Goal: Information Seeking & Learning: Find specific fact

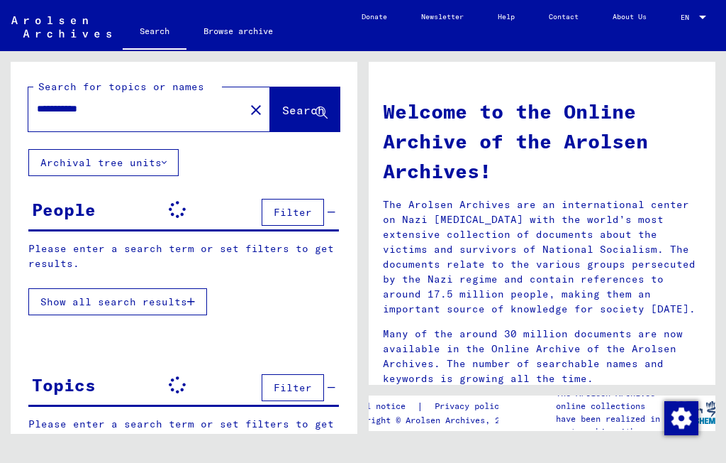
click at [136, 105] on input "**********" at bounding box center [132, 108] width 191 height 15
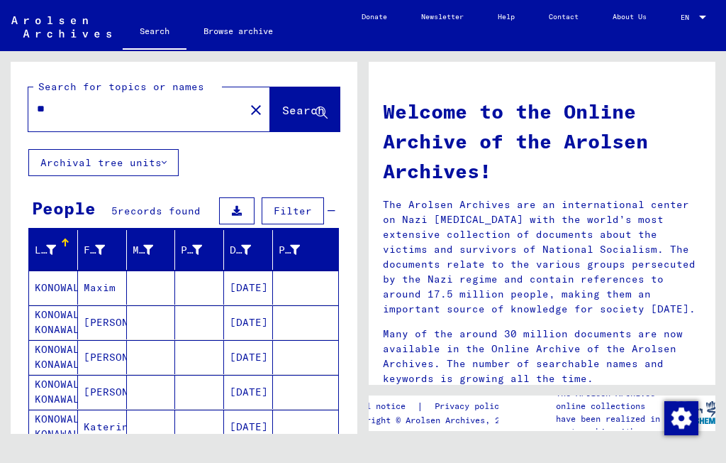
type input "*"
type input "******"
click at [289, 106] on span "Search" at bounding box center [303, 110] width 43 height 14
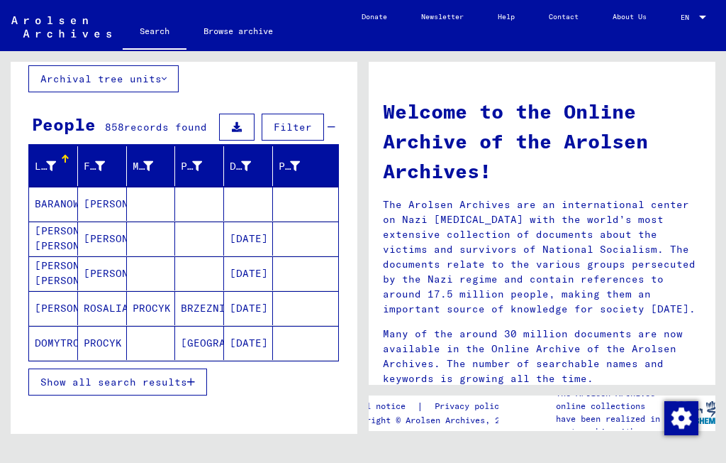
scroll to position [85, 0]
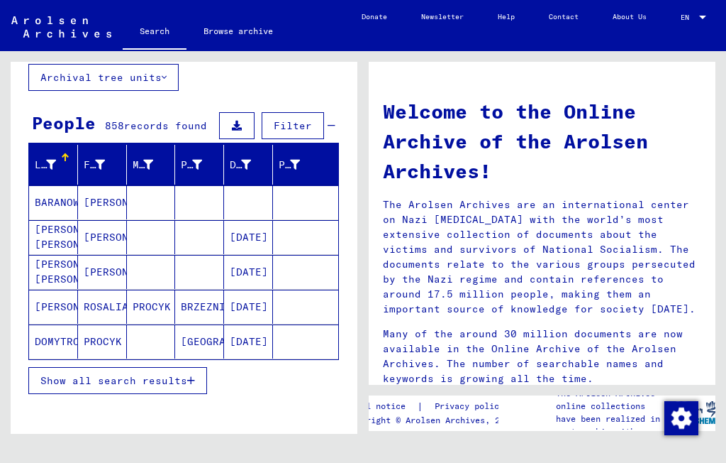
click at [184, 382] on span "Show all search results" at bounding box center [113, 380] width 147 height 13
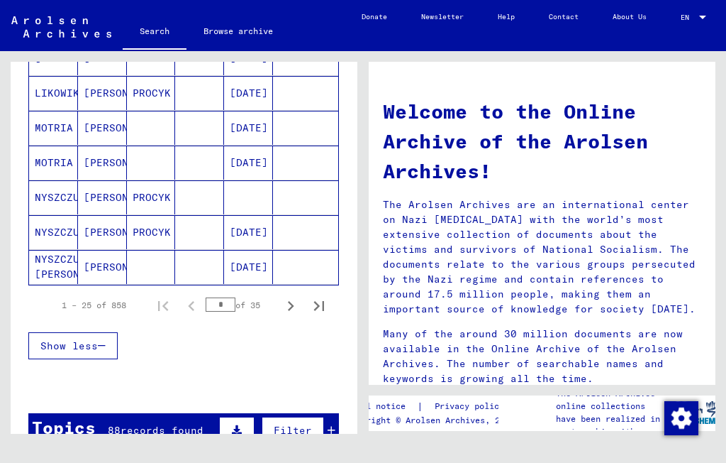
scroll to position [858, 0]
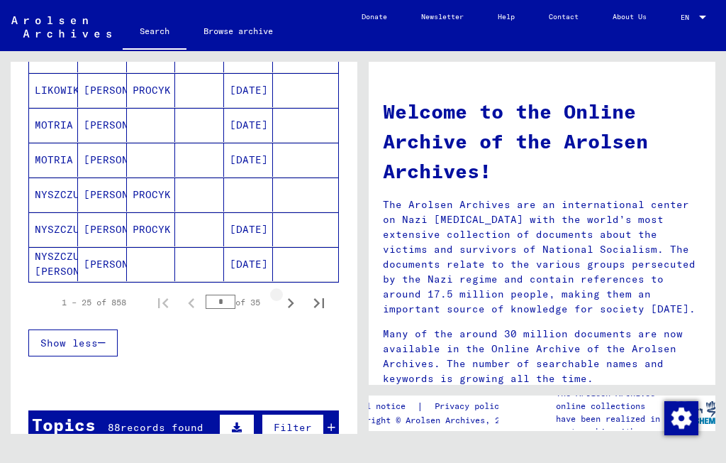
click at [290, 306] on icon "Next page" at bounding box center [291, 303] width 6 height 10
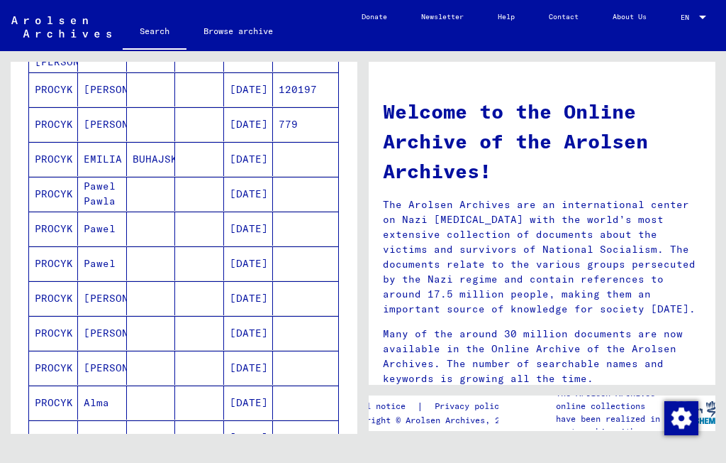
scroll to position [464, 0]
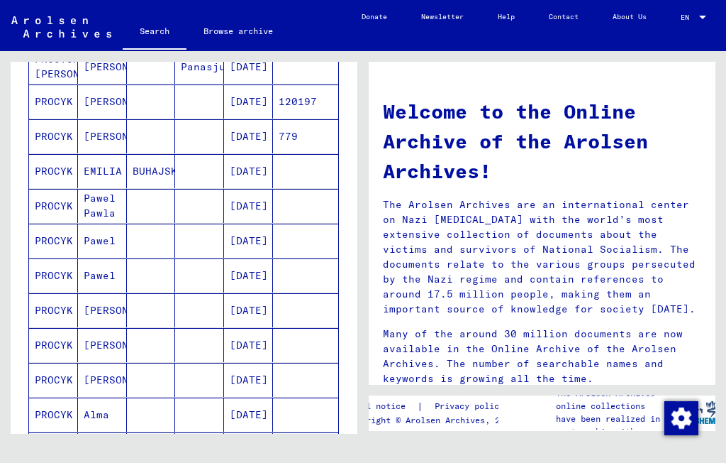
click at [118, 167] on mat-cell "EMILIA" at bounding box center [102, 171] width 49 height 34
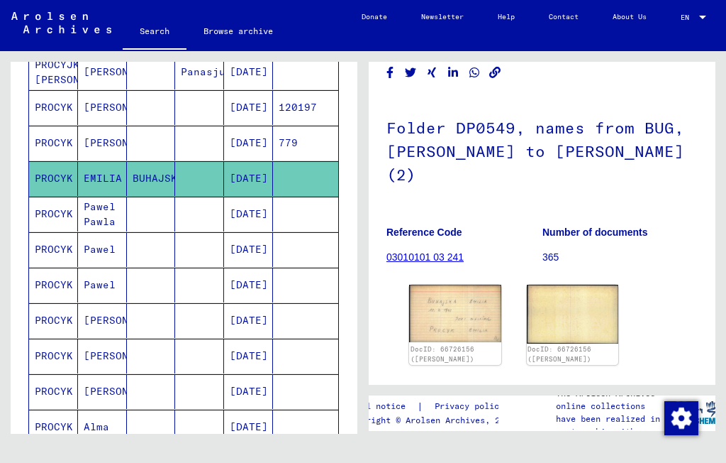
click at [470, 309] on img at bounding box center [455, 312] width 92 height 57
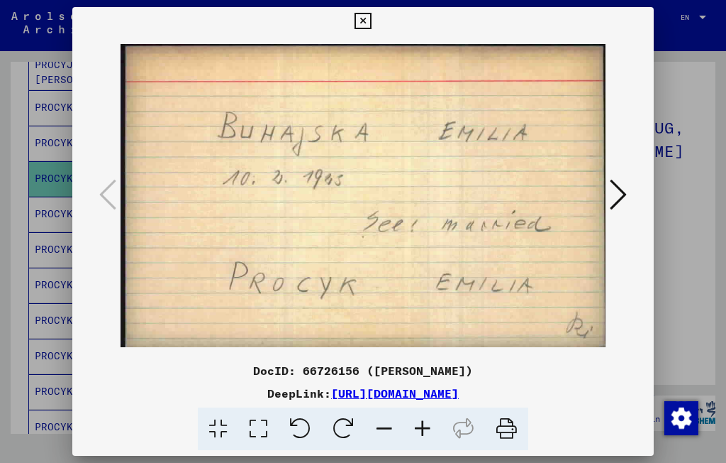
click at [371, 26] on icon at bounding box center [363, 21] width 16 height 17
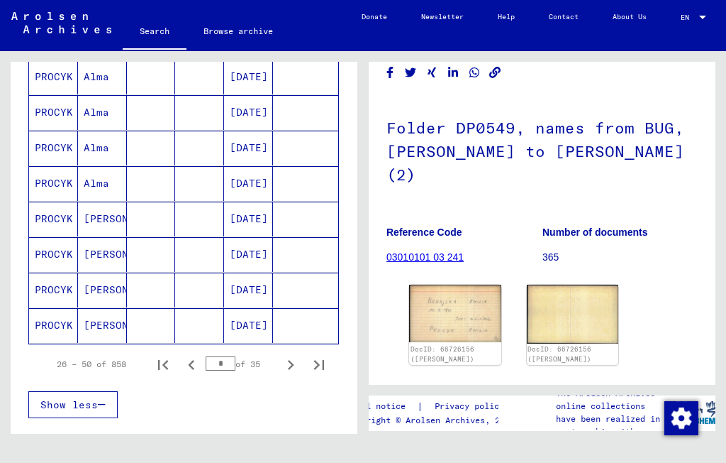
scroll to position [817, 0]
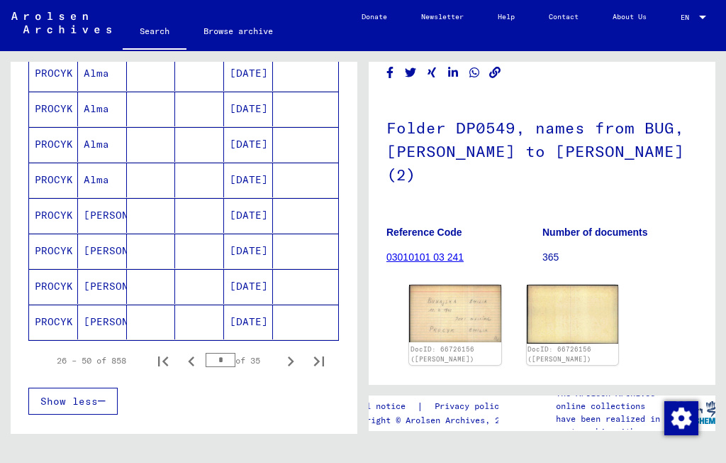
click at [290, 359] on icon "Next page" at bounding box center [291, 361] width 6 height 10
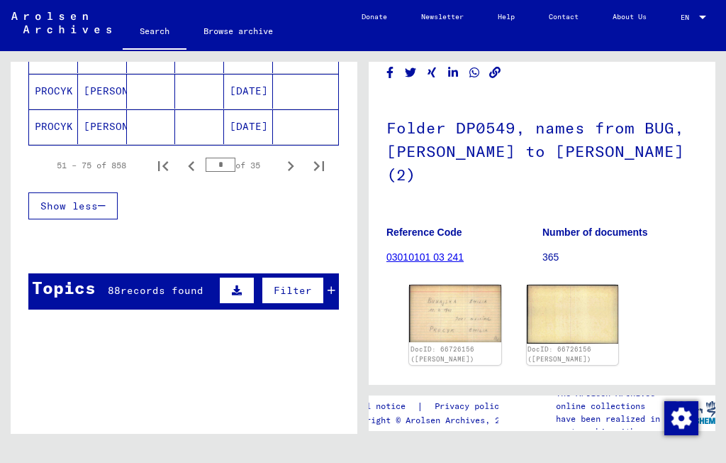
scroll to position [970, 0]
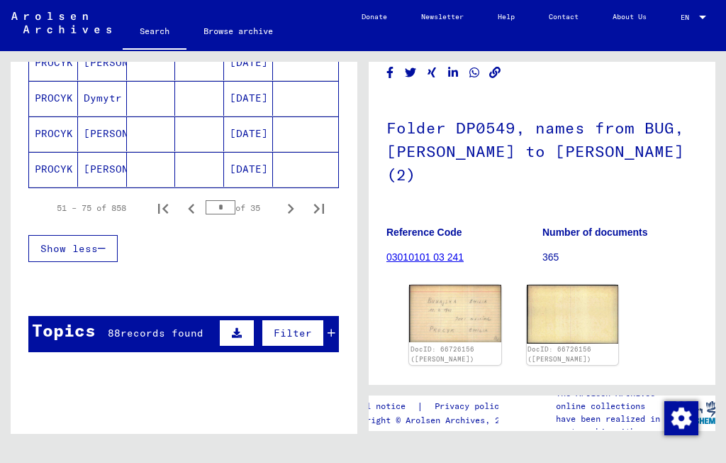
click at [321, 209] on icon "Last page" at bounding box center [319, 209] width 20 height 20
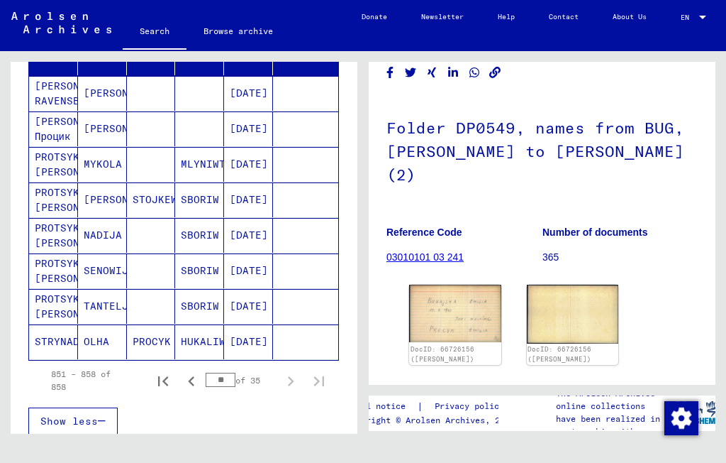
scroll to position [196, 0]
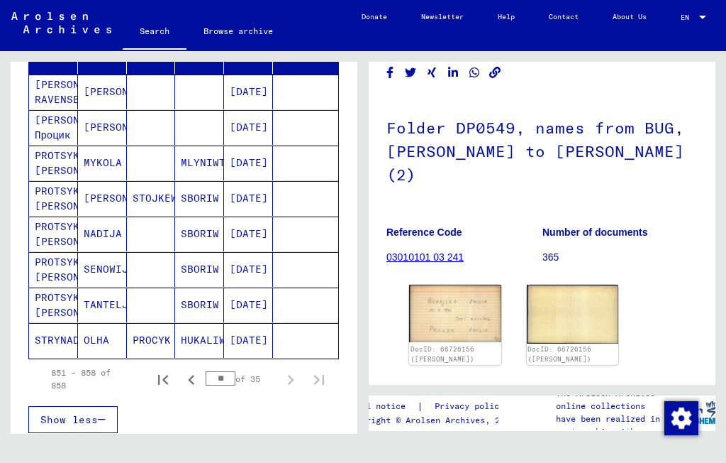
click at [191, 384] on icon "Previous page" at bounding box center [192, 380] width 20 height 20
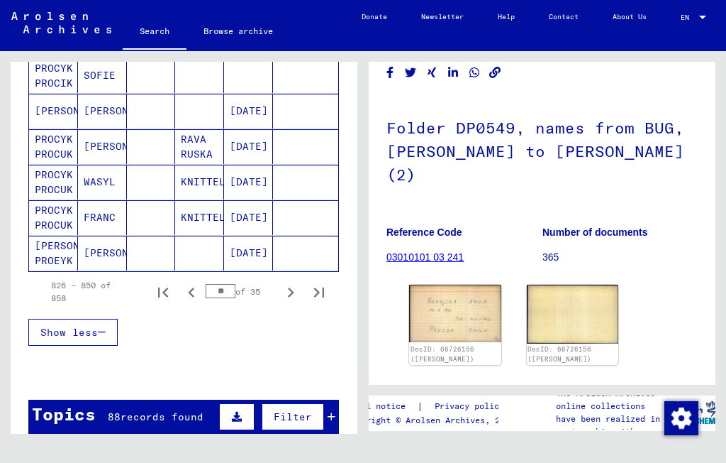
scroll to position [911, 0]
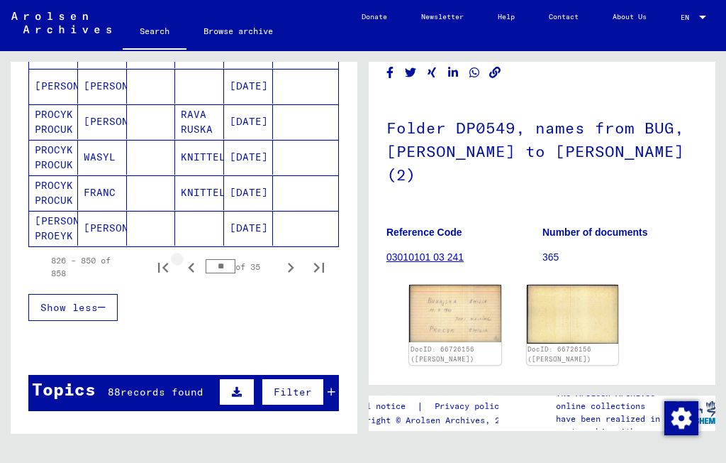
click at [189, 267] on icon "Previous page" at bounding box center [191, 268] width 6 height 10
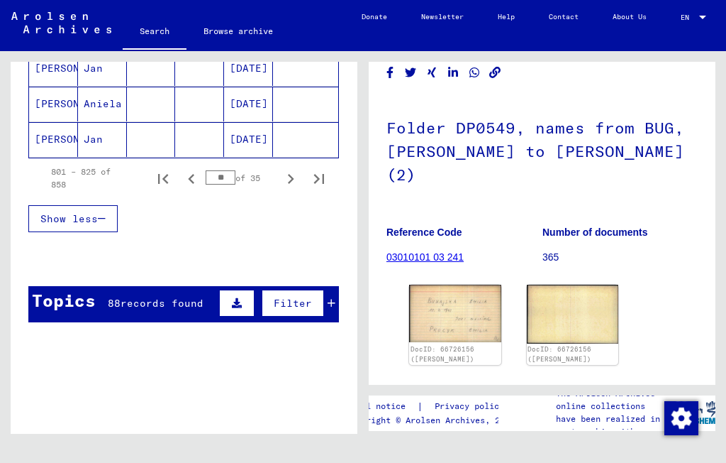
scroll to position [985, 0]
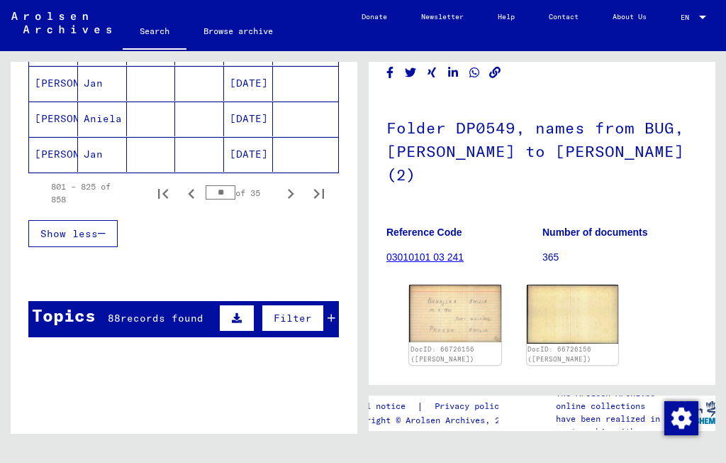
click at [191, 196] on icon "Previous page" at bounding box center [191, 194] width 6 height 10
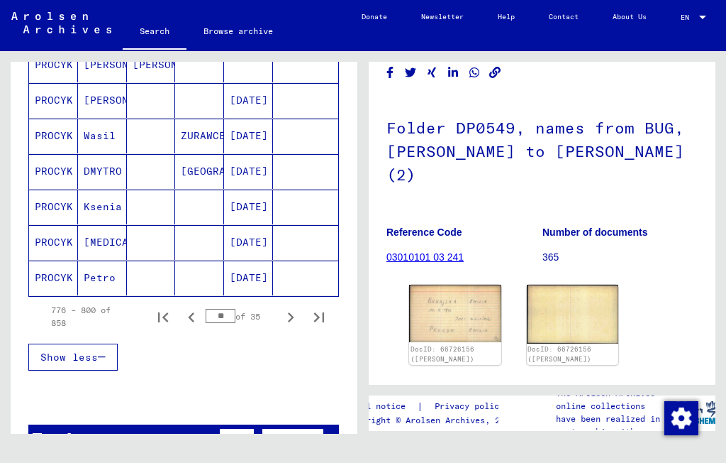
scroll to position [862, 0]
click at [192, 325] on icon "Previous page" at bounding box center [192, 316] width 20 height 20
type input "**"
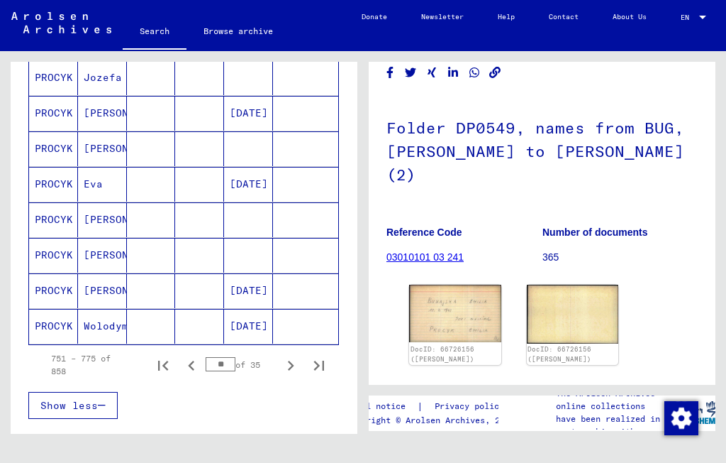
scroll to position [812, 0]
click at [115, 328] on mat-cell "Wolodymyr" at bounding box center [102, 326] width 49 height 35
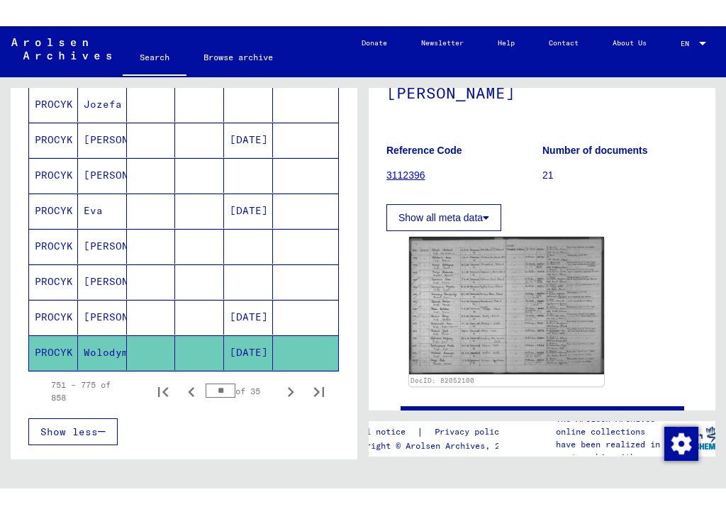
scroll to position [175, 0]
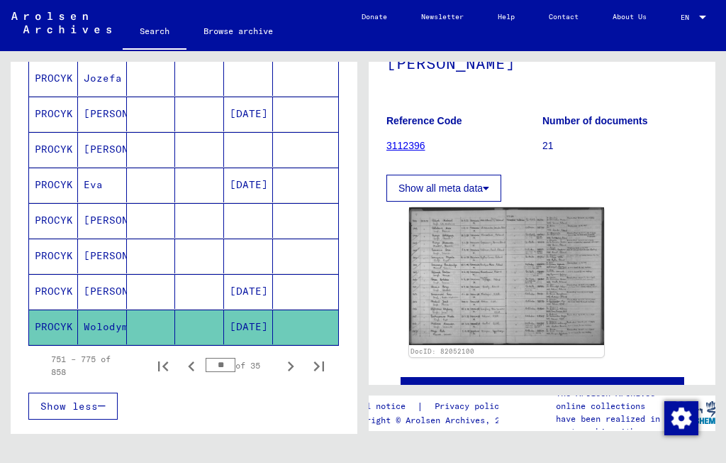
click at [529, 264] on img at bounding box center [506, 276] width 195 height 138
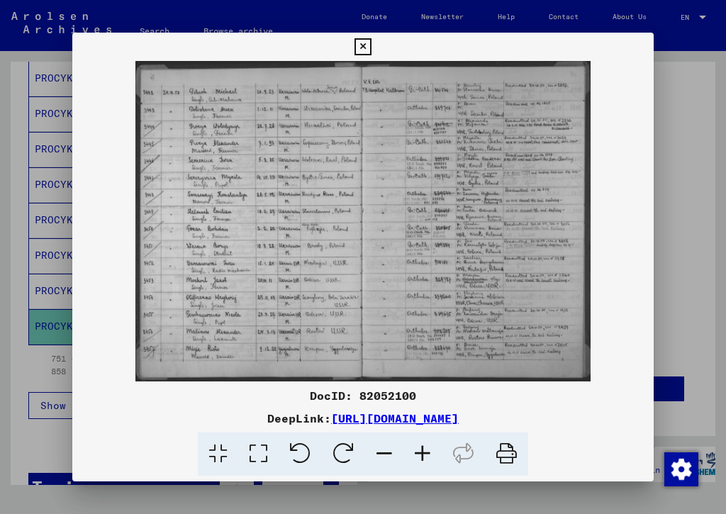
click at [375, 43] on button at bounding box center [362, 47] width 25 height 28
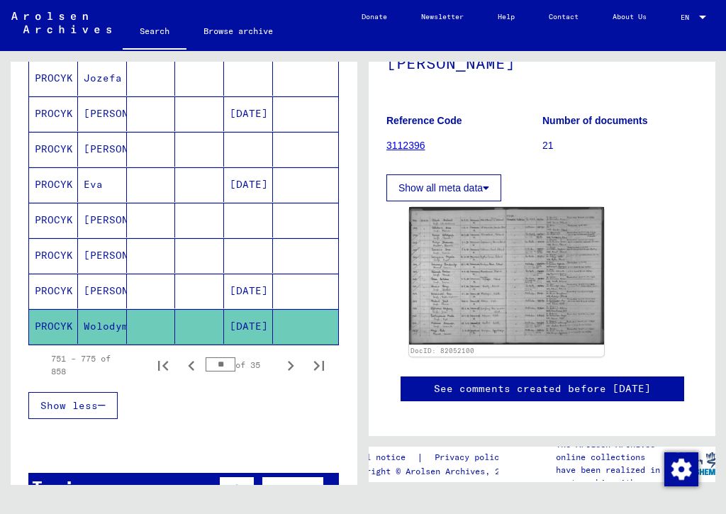
click at [101, 255] on mat-cell "[PERSON_NAME]" at bounding box center [102, 255] width 49 height 35
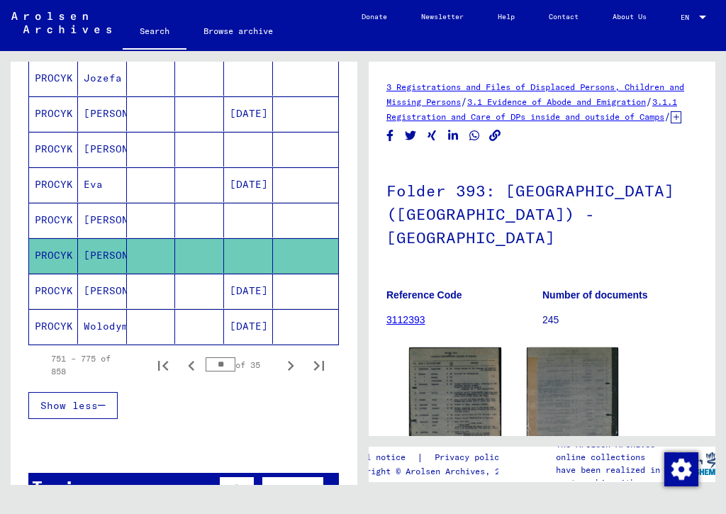
click at [470, 375] on img at bounding box center [455, 405] width 92 height 114
